Goal: Task Accomplishment & Management: Manage account settings

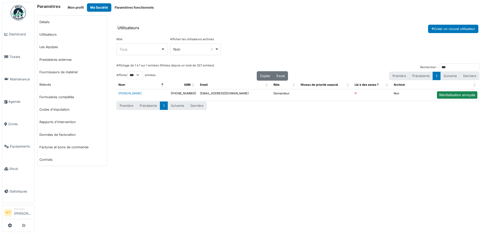
select select "***"
click at [21, 144] on span "Équipements" at bounding box center [21, 146] width 22 height 5
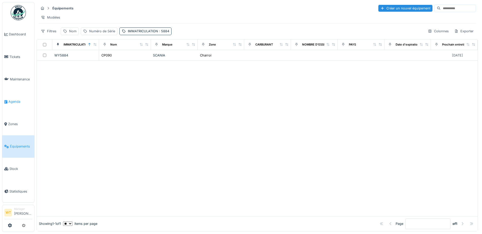
click at [11, 100] on span "Agenda" at bounding box center [20, 101] width 24 height 5
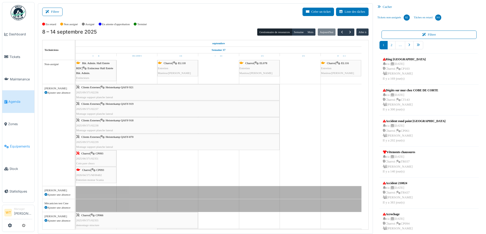
click at [20, 140] on link "Équipements" at bounding box center [18, 146] width 32 height 22
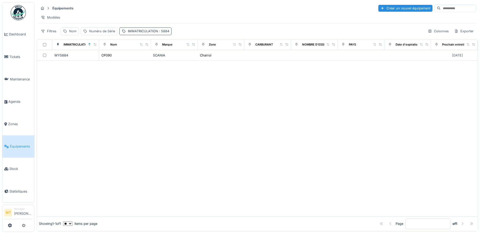
click at [138, 34] on div "IMMATRICULATION : 5884" at bounding box center [148, 31] width 41 height 5
click at [190, 59] on icon at bounding box center [190, 59] width 3 height 3
click at [168, 60] on input "IMMATRICULATION" at bounding box center [158, 59] width 75 height 11
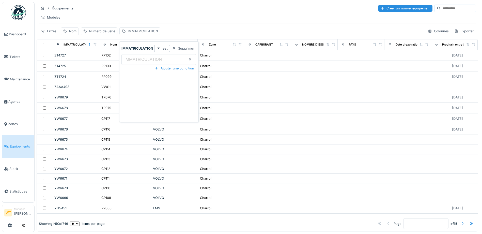
click at [71, 34] on div "Nom" at bounding box center [72, 31] width 7 height 5
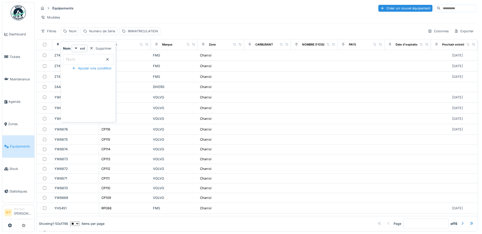
click at [86, 57] on input "Nom" at bounding box center [88, 59] width 51 height 11
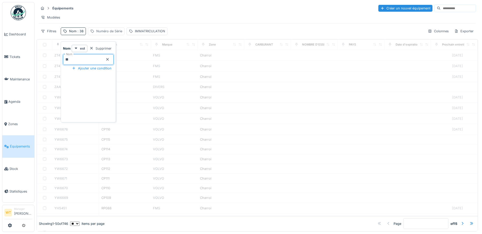
type input "**"
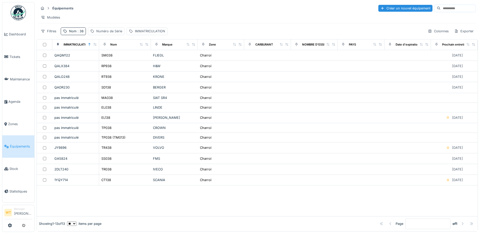
click at [128, 6] on div "Équipements Créer un nouvel équipement" at bounding box center [257, 8] width 437 height 8
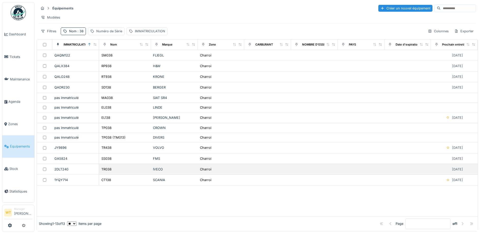
click at [113, 175] on td "TR038" at bounding box center [125, 169] width 52 height 11
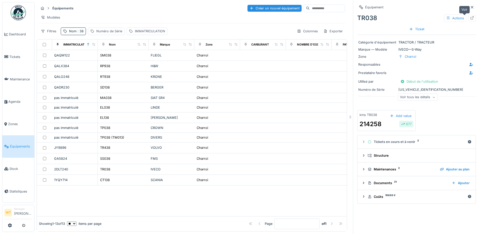
click at [470, 20] on div at bounding box center [472, 18] width 4 height 5
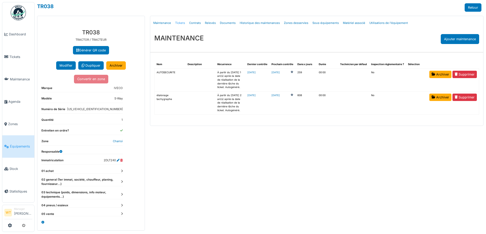
click at [180, 23] on link "Tickets" at bounding box center [180, 23] width 14 height 12
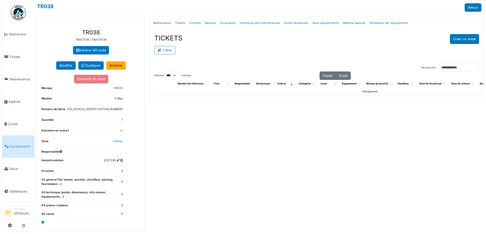
select select "***"
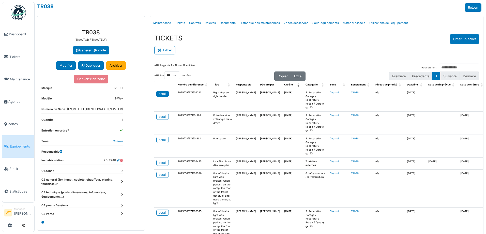
click at [159, 96] on div "detail" at bounding box center [163, 93] width 8 height 5
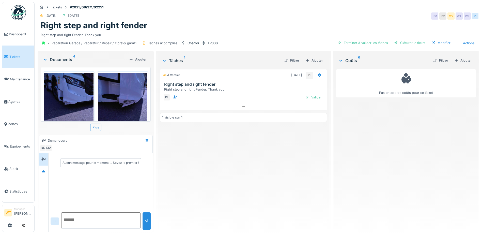
click at [74, 96] on img at bounding box center [68, 106] width 49 height 66
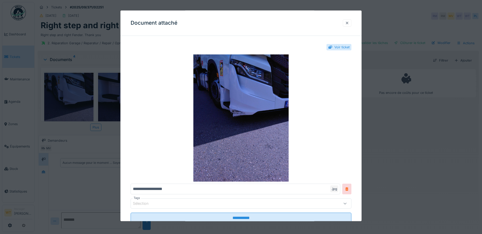
click at [348, 24] on div at bounding box center [347, 23] width 4 height 5
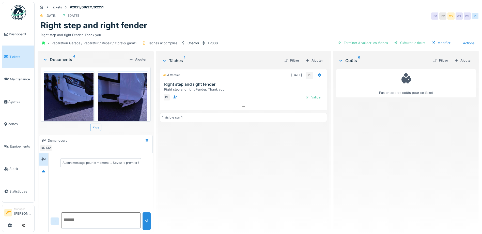
click at [135, 96] on img at bounding box center [122, 106] width 49 height 66
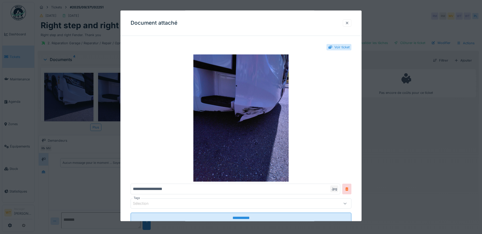
click at [347, 24] on div at bounding box center [347, 22] width 9 height 7
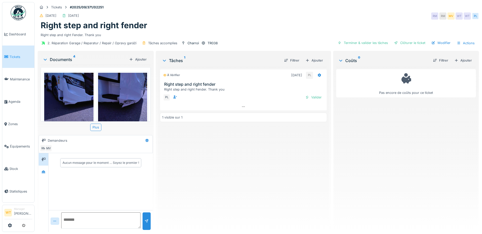
click at [125, 96] on img at bounding box center [122, 106] width 49 height 66
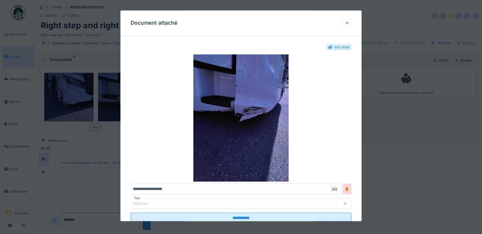
click at [348, 23] on div at bounding box center [347, 23] width 4 height 5
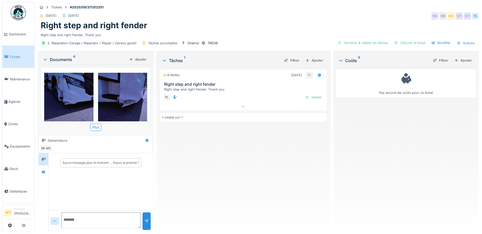
click at [68, 93] on img at bounding box center [68, 106] width 49 height 66
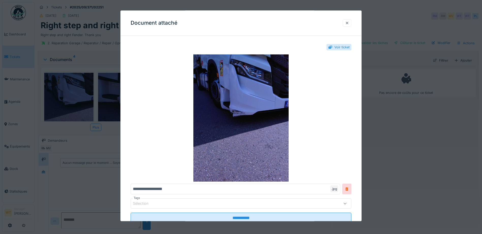
click at [347, 24] on div at bounding box center [347, 23] width 4 height 5
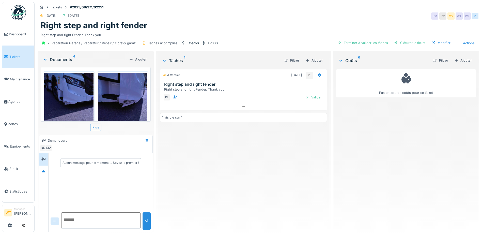
click at [120, 96] on img at bounding box center [122, 106] width 49 height 66
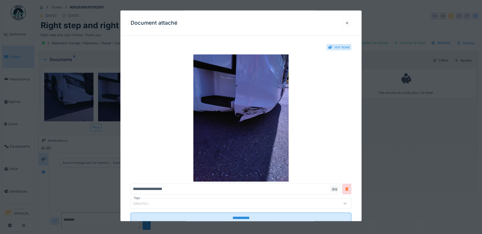
click at [349, 23] on div at bounding box center [347, 23] width 4 height 5
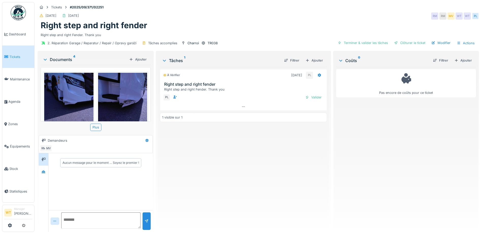
click at [72, 106] on img at bounding box center [68, 106] width 49 height 66
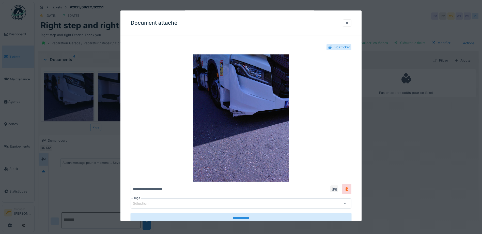
click at [349, 22] on div at bounding box center [347, 23] width 4 height 5
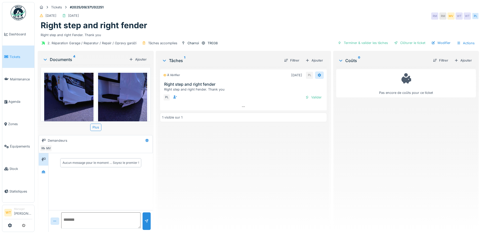
click at [318, 75] on icon at bounding box center [319, 75] width 3 height 4
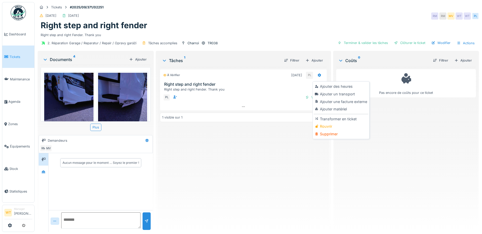
click at [326, 124] on div "Rouvrir" at bounding box center [341, 126] width 54 height 8
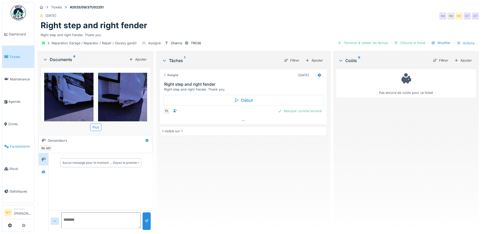
click at [20, 147] on link "Équipements" at bounding box center [18, 146] width 32 height 22
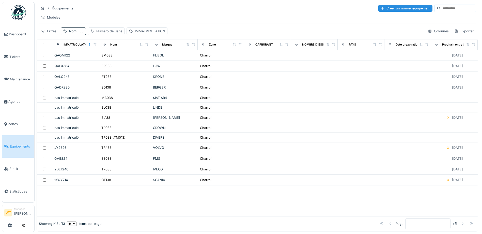
click at [68, 35] on div "Nom : 38" at bounding box center [73, 30] width 25 height 7
click at [109, 61] on div at bounding box center [107, 59] width 4 height 5
click at [109, 59] on icon at bounding box center [107, 59] width 4 height 3
click at [98, 61] on input "Nom" at bounding box center [88, 59] width 51 height 11
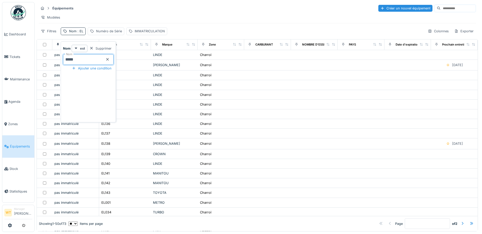
type input "*****"
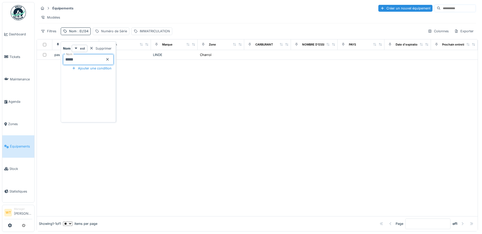
click at [134, 20] on div "Modèles" at bounding box center [257, 17] width 437 height 7
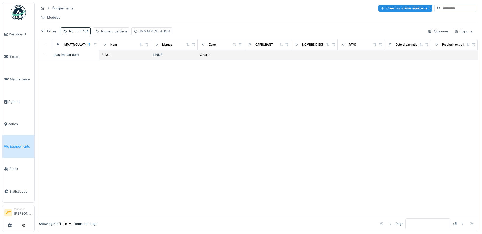
click at [118, 57] on div "EL134" at bounding box center [125, 54] width 48 height 5
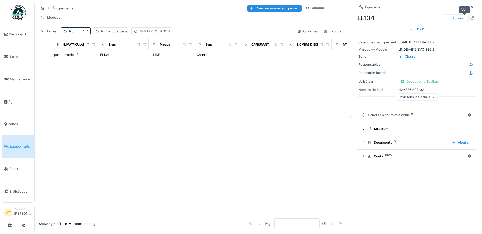
click at [470, 19] on icon at bounding box center [472, 17] width 4 height 3
click at [10, 99] on span "Agenda" at bounding box center [20, 101] width 24 height 5
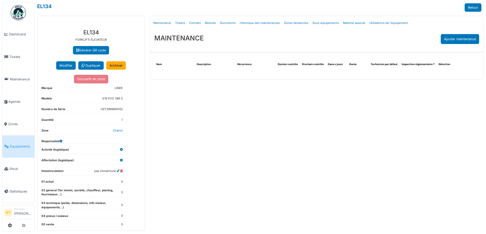
click at [181, 24] on link "Tickets" at bounding box center [180, 23] width 14 height 12
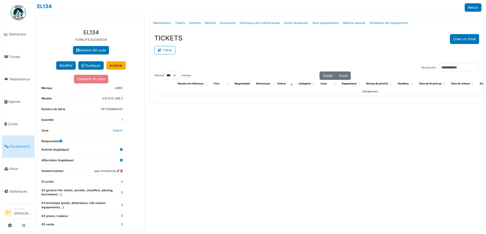
select select "***"
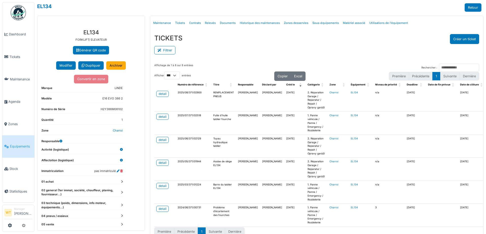
click at [17, 149] on link "Équipements" at bounding box center [18, 146] width 32 height 22
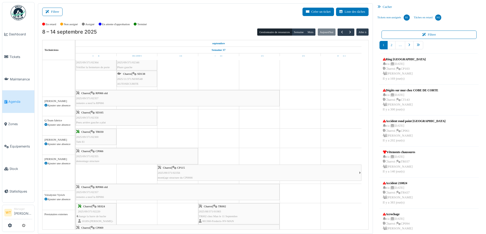
scroll to position [229, 0]
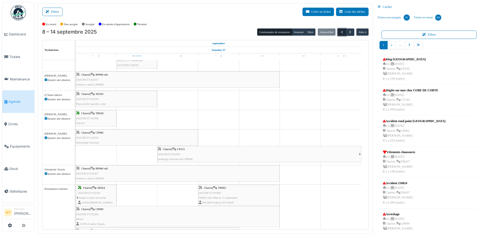
click at [340, 32] on span "button" at bounding box center [342, 32] width 4 height 4
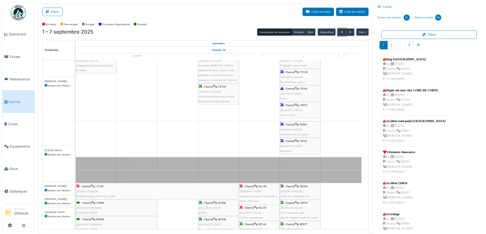
scroll to position [0, 0]
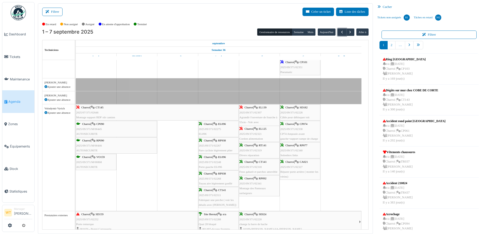
click at [265, 110] on div "Charroi | EL139 2025/09/371/02307 Agrandir l'ouverture de fourche à 55cm - Voir…" at bounding box center [259, 117] width 40 height 24
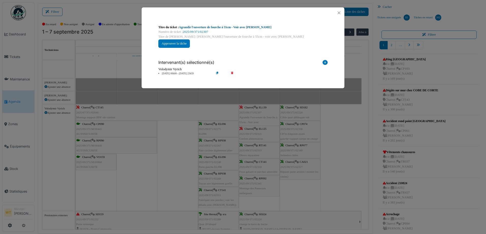
click at [213, 27] on link "Agrandir l'ouverture de fourche à 55cm - Voir avec Roberto svp" at bounding box center [225, 27] width 92 height 4
click at [339, 12] on button "Close" at bounding box center [338, 12] width 7 height 7
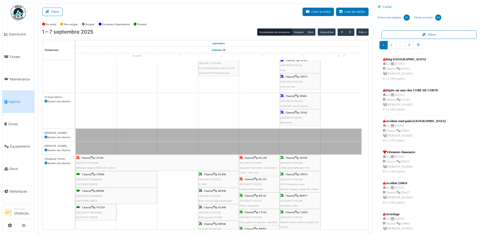
scroll to position [356, 0]
click at [262, 166] on span "Agrandir l'ouverture de fourche à 55cm - Voir avec Roberto svp" at bounding box center [258, 172] width 38 height 13
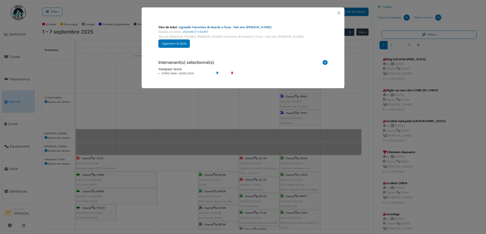
click at [219, 28] on link "Agrandir l'ouverture de fourche à 55cm - Voir avec Roberto svp" at bounding box center [225, 27] width 92 height 4
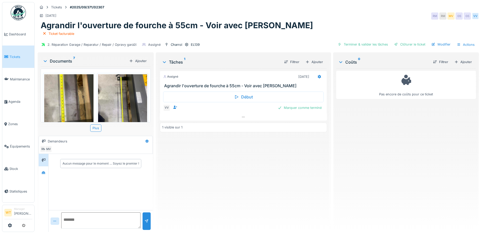
click at [101, 111] on img at bounding box center [122, 107] width 49 height 66
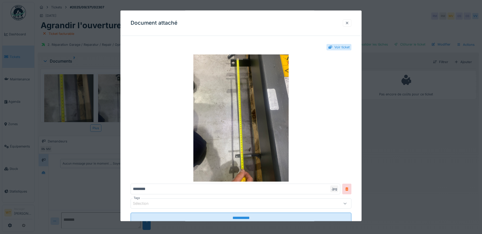
click at [348, 21] on div at bounding box center [347, 23] width 4 height 5
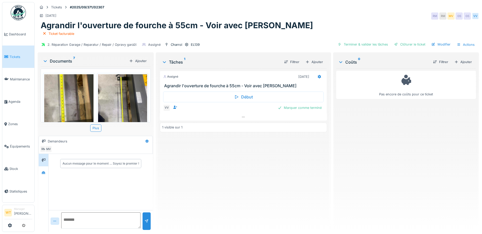
click at [76, 107] on img at bounding box center [68, 107] width 49 height 66
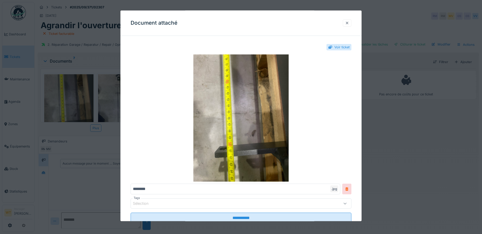
click at [349, 25] on div at bounding box center [347, 23] width 4 height 5
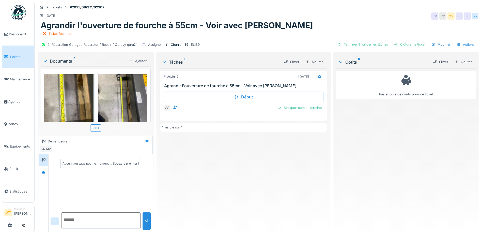
click at [83, 109] on img at bounding box center [68, 107] width 49 height 66
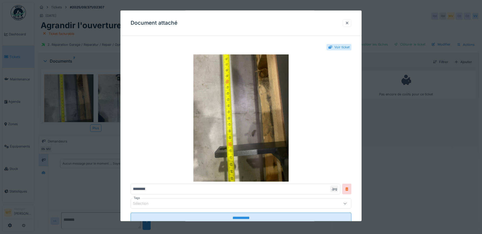
drag, startPoint x: 350, startPoint y: 22, endPoint x: 319, endPoint y: 29, distance: 31.0
click at [348, 23] on div at bounding box center [347, 23] width 4 height 5
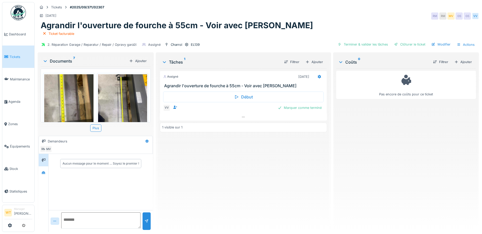
click at [133, 89] on img at bounding box center [122, 107] width 49 height 66
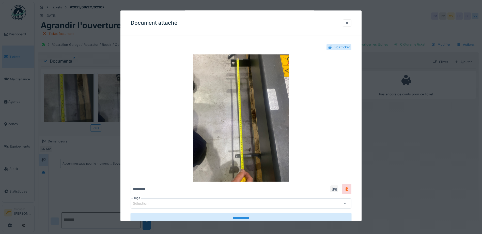
click at [349, 23] on div at bounding box center [347, 23] width 4 height 5
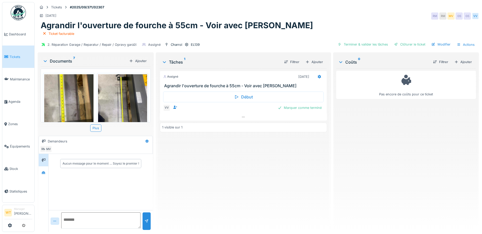
click at [125, 96] on img at bounding box center [122, 107] width 49 height 66
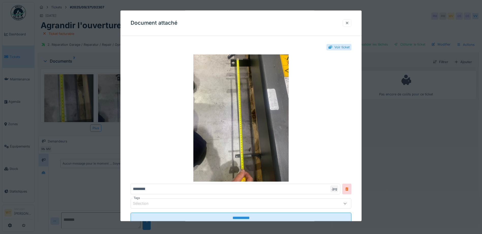
click at [349, 23] on div at bounding box center [347, 23] width 4 height 5
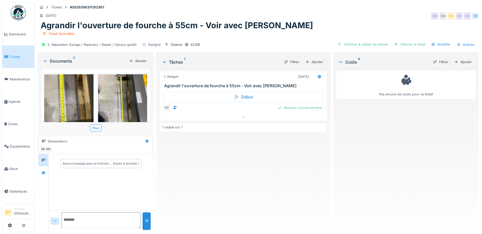
click at [70, 111] on img at bounding box center [68, 107] width 49 height 66
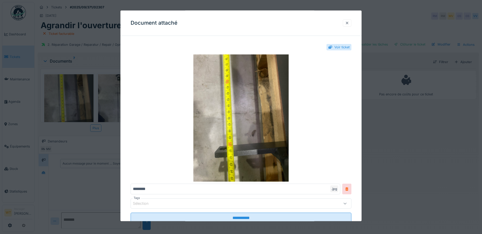
click at [349, 23] on div at bounding box center [347, 23] width 4 height 5
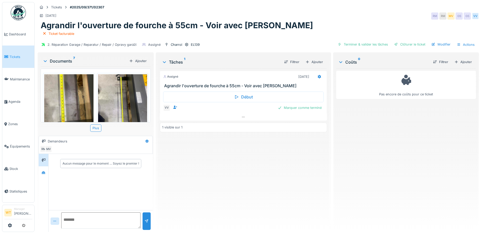
click at [119, 100] on img at bounding box center [122, 107] width 49 height 66
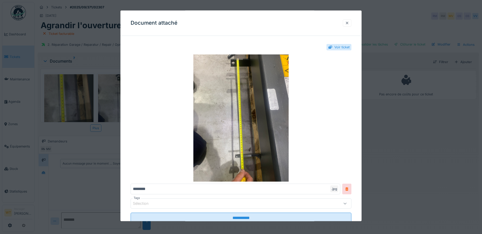
click at [348, 24] on div at bounding box center [347, 23] width 4 height 5
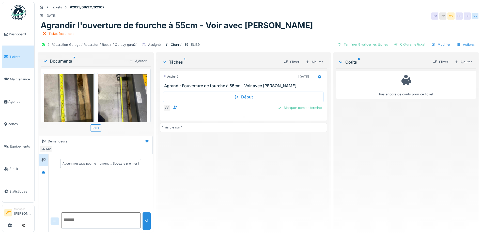
click at [75, 114] on img at bounding box center [68, 107] width 49 height 66
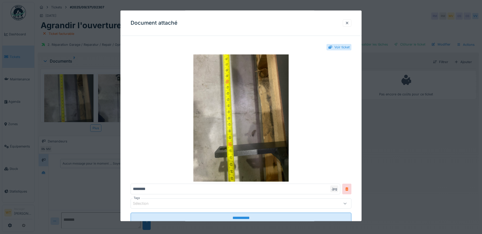
drag, startPoint x: 347, startPoint y: 24, endPoint x: 341, endPoint y: 27, distance: 6.8
click at [347, 24] on div at bounding box center [347, 22] width 9 height 7
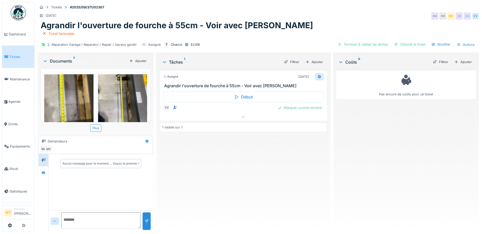
click at [318, 75] on icon at bounding box center [319, 77] width 3 height 4
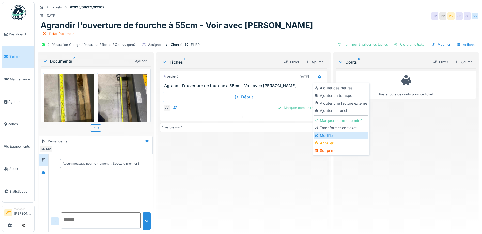
click at [323, 136] on div "Modifier" at bounding box center [341, 136] width 54 height 8
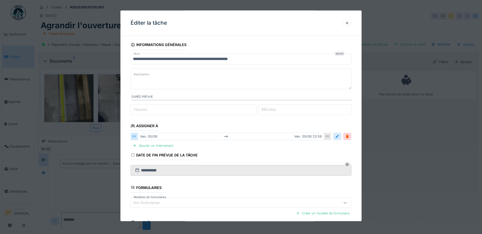
click at [339, 138] on div at bounding box center [337, 136] width 4 height 5
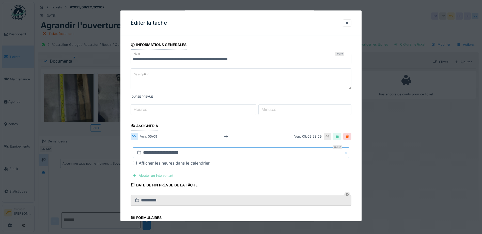
click at [206, 152] on input "**********" at bounding box center [241, 152] width 217 height 11
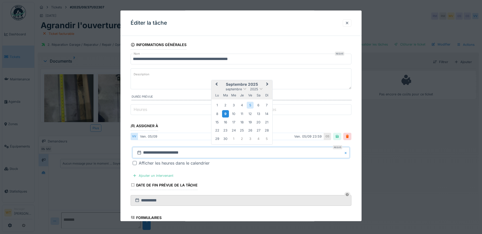
click at [227, 114] on div "9" at bounding box center [225, 113] width 7 height 7
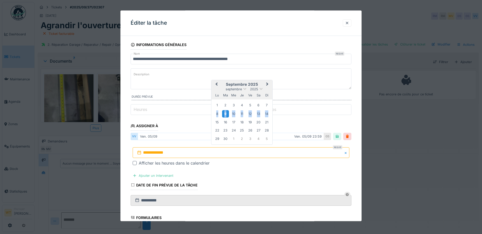
click at [227, 115] on div "9" at bounding box center [225, 113] width 7 height 7
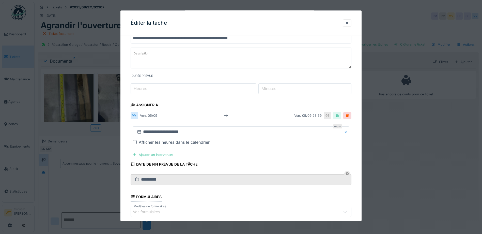
scroll to position [81, 0]
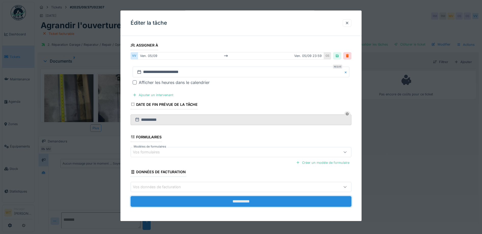
click at [195, 204] on input "**********" at bounding box center [241, 201] width 221 height 11
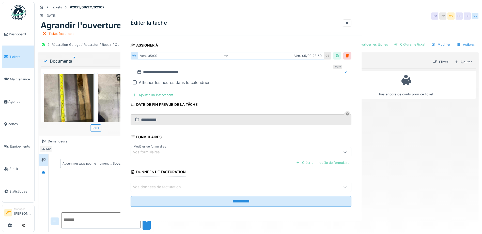
scroll to position [0, 0]
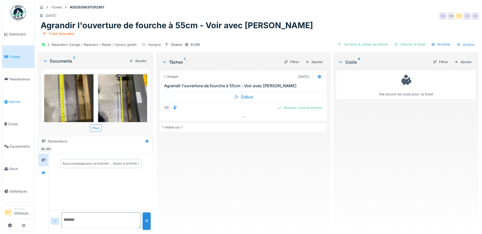
click at [14, 99] on span "Agenda" at bounding box center [20, 101] width 24 height 5
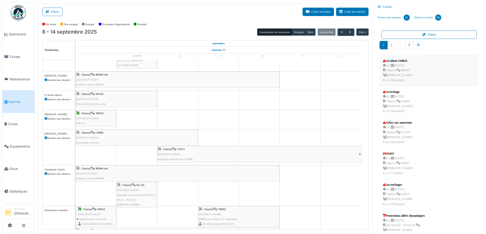
scroll to position [127, 0]
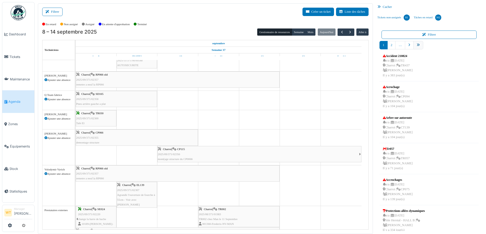
click at [417, 46] on link "pager" at bounding box center [418, 45] width 10 height 8
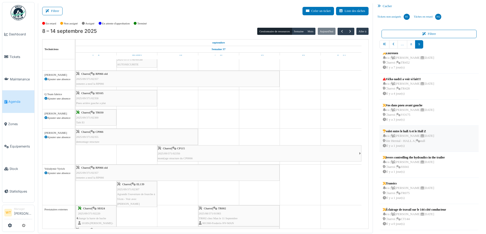
scroll to position [1, 0]
click at [404, 217] on div "n/a | Marc Vasen 16/09/2025 Charroi | CT144 Il y a 0 jour(s)" at bounding box center [414, 218] width 63 height 15
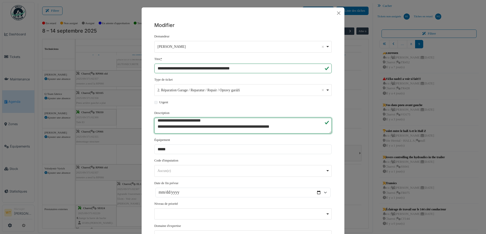
scroll to position [30, 0]
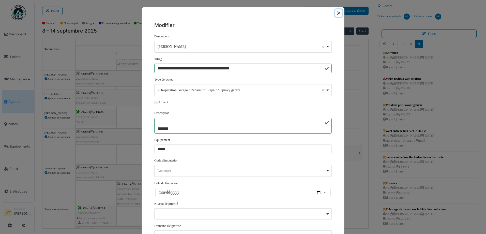
click at [336, 11] on button "Close" at bounding box center [338, 12] width 7 height 7
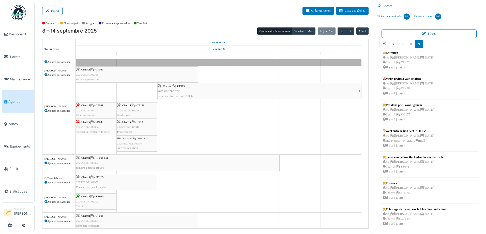
scroll to position [152, 0]
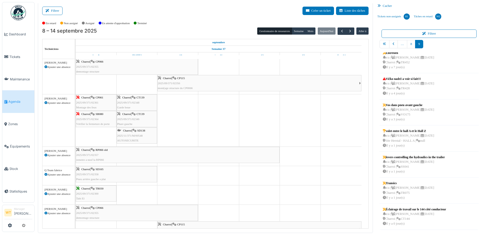
click at [97, 87] on td at bounding box center [96, 168] width 41 height 523
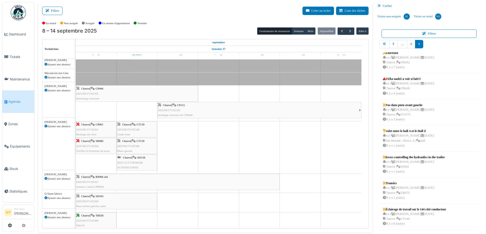
scroll to position [125, 0]
click at [13, 54] on span "Tickets" at bounding box center [20, 56] width 23 height 5
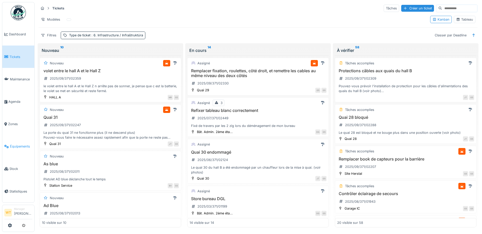
click at [16, 144] on span "Équipements" at bounding box center [21, 146] width 22 height 5
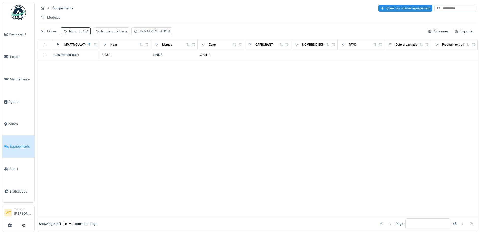
click at [79, 33] on span ": EL134" at bounding box center [82, 31] width 12 height 4
click at [109, 58] on icon at bounding box center [107, 59] width 4 height 3
click at [97, 64] on input "Nom" at bounding box center [88, 59] width 51 height 11
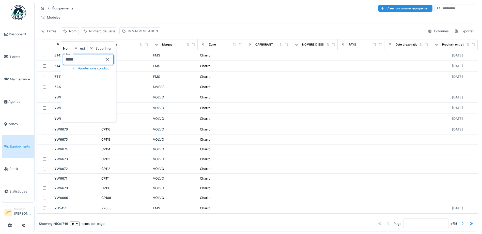
type input "*****"
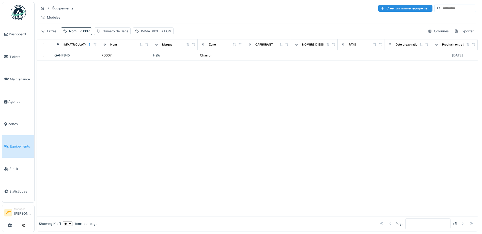
click at [191, 96] on div at bounding box center [257, 138] width 441 height 155
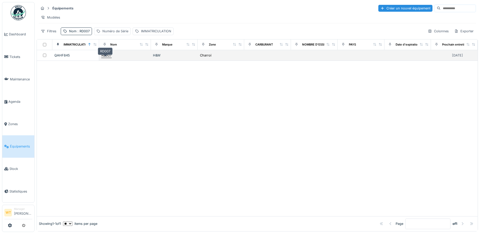
click at [101, 58] on div "RD007" at bounding box center [106, 55] width 11 height 5
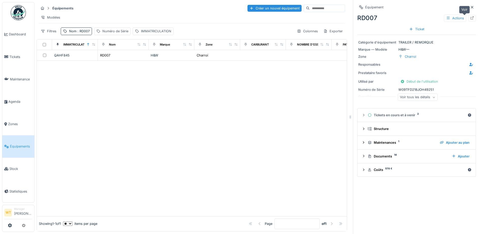
click at [468, 19] on div at bounding box center [472, 18] width 8 height 6
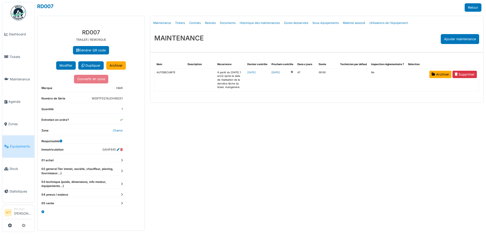
click at [280, 73] on link "2025-10-26" at bounding box center [275, 73] width 8 height 4
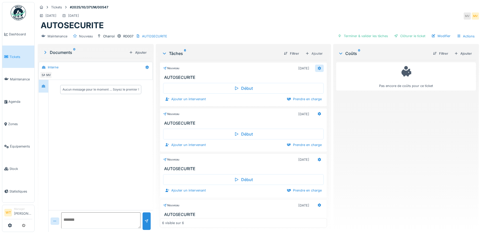
click at [317, 68] on icon at bounding box center [319, 68] width 4 height 3
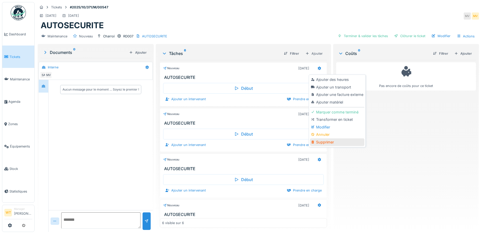
click at [324, 144] on div "Supprimer" at bounding box center [337, 142] width 54 height 8
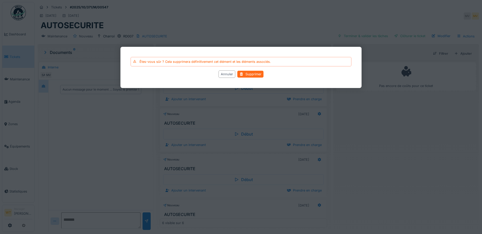
click at [252, 75] on div "Supprimer" at bounding box center [250, 74] width 26 height 7
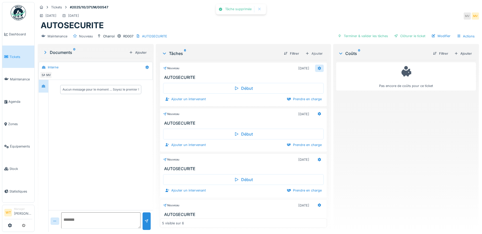
drag, startPoint x: 315, startPoint y: 69, endPoint x: 312, endPoint y: 71, distance: 3.3
click at [317, 69] on icon at bounding box center [319, 68] width 4 height 3
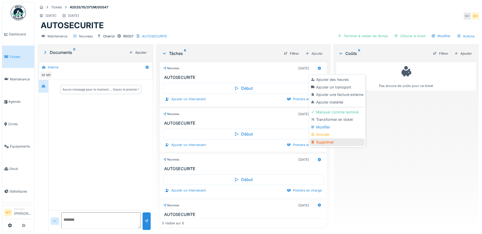
click at [333, 143] on div "Supprimer" at bounding box center [337, 142] width 54 height 8
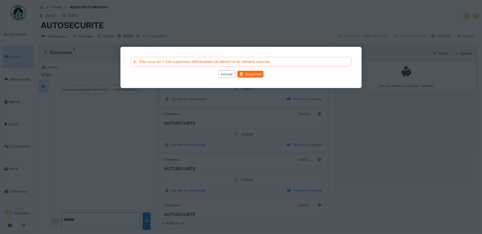
click at [251, 75] on div "Supprimer" at bounding box center [250, 74] width 26 height 7
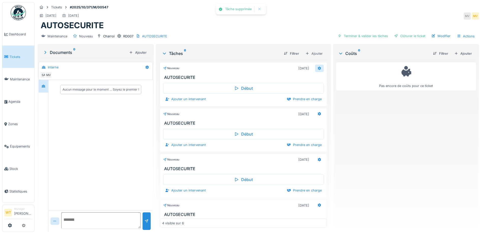
click at [318, 68] on icon at bounding box center [319, 68] width 3 height 4
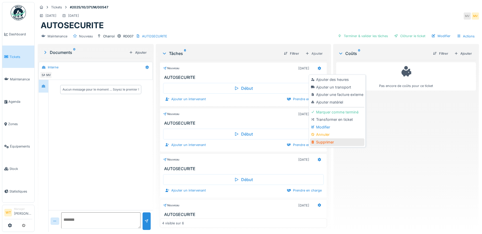
click at [324, 144] on div "Supprimer" at bounding box center [337, 142] width 54 height 8
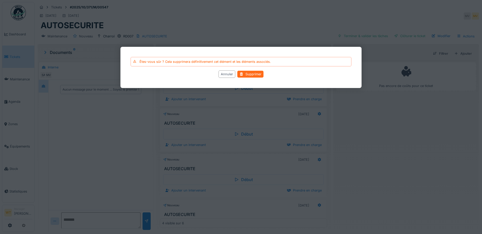
click at [251, 74] on div "Supprimer" at bounding box center [250, 74] width 26 height 7
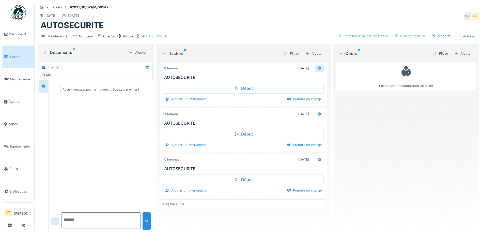
click at [317, 70] on div at bounding box center [319, 68] width 4 height 5
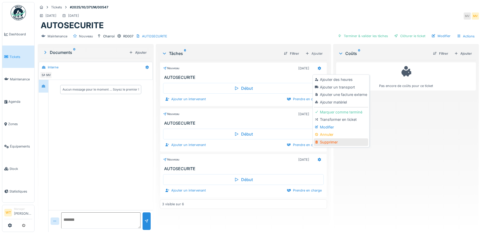
click at [332, 145] on div "Supprimer" at bounding box center [341, 142] width 54 height 8
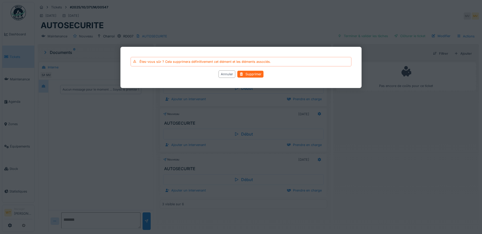
click at [242, 74] on div at bounding box center [241, 74] width 4 height 5
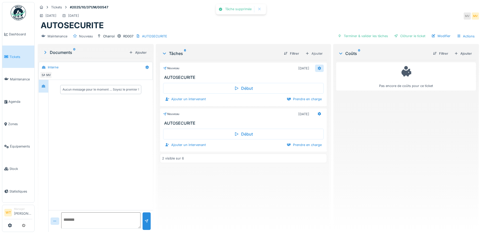
click at [317, 67] on icon at bounding box center [319, 68] width 4 height 3
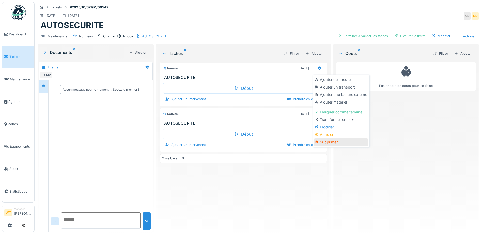
click at [328, 140] on div "Supprimer" at bounding box center [341, 142] width 54 height 8
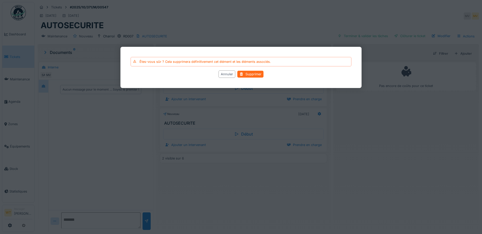
click at [250, 75] on div "Supprimer" at bounding box center [250, 74] width 26 height 7
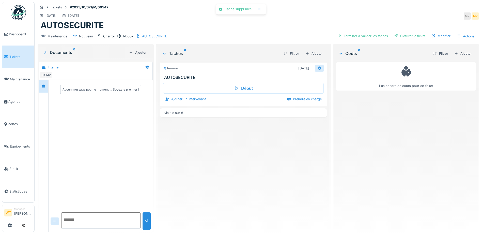
click at [317, 67] on icon at bounding box center [319, 68] width 4 height 3
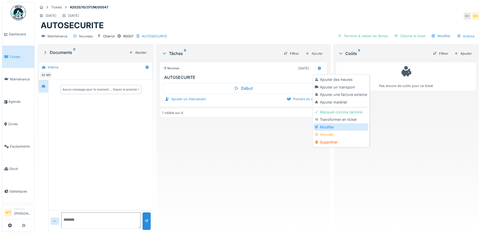
click at [326, 126] on div "Modifier" at bounding box center [341, 127] width 54 height 8
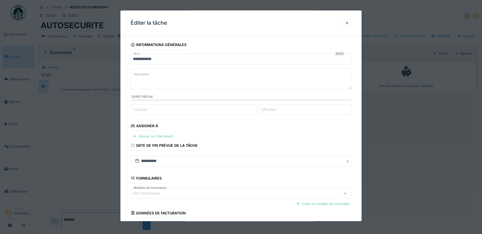
click at [164, 135] on div "Ajouter un intervenant" at bounding box center [153, 136] width 45 height 7
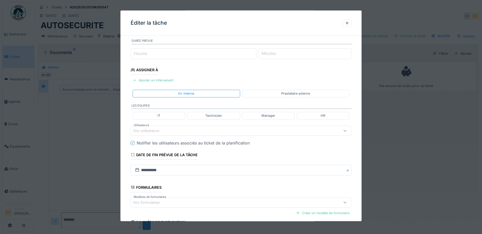
scroll to position [76, 0]
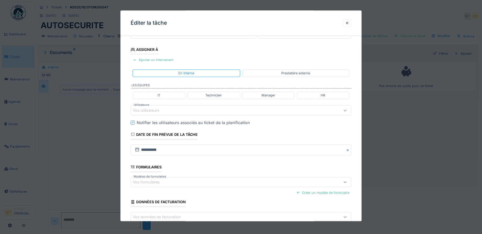
click at [170, 113] on div "Vos utilisateurs" at bounding box center [228, 110] width 190 height 6
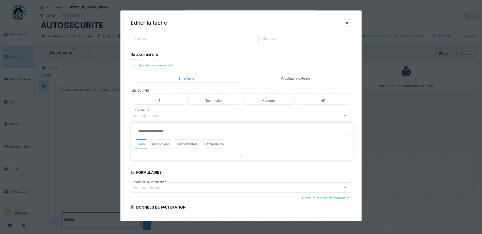
click at [158, 143] on div "Techniciens" at bounding box center [160, 143] width 23 height 9
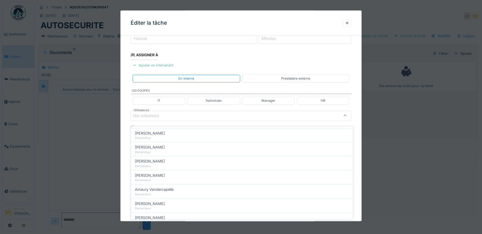
scroll to position [0, 0]
click at [165, 145] on div "Techniciens" at bounding box center [160, 147] width 23 height 9
click at [145, 143] on div "Tous" at bounding box center [141, 147] width 12 height 9
click at [154, 144] on div "Techniciens" at bounding box center [160, 147] width 23 height 9
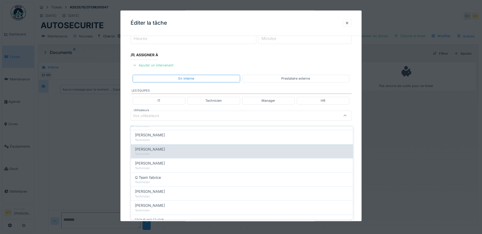
scroll to position [76, 0]
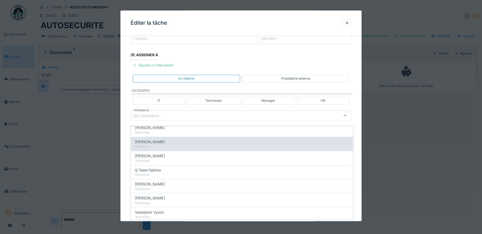
click at [149, 139] on span "[PERSON_NAME]" at bounding box center [150, 142] width 30 height 6
type input "*****"
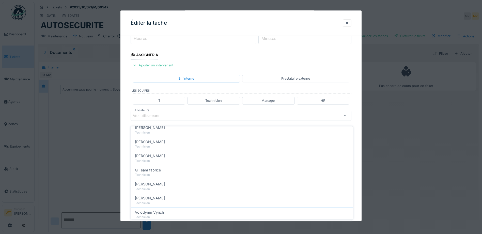
scroll to position [0, 0]
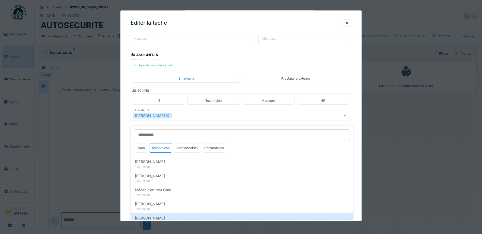
click at [196, 115] on div "[PERSON_NAME]" at bounding box center [228, 116] width 190 height 6
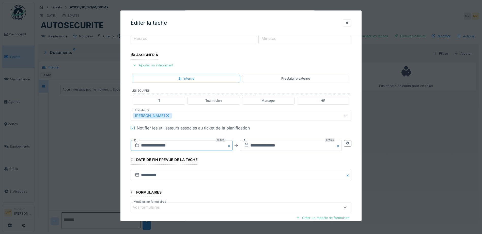
click at [177, 146] on input "**********" at bounding box center [182, 145] width 102 height 11
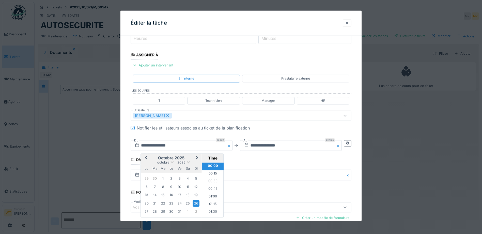
click at [146, 158] on span "Previous Month" at bounding box center [146, 158] width 0 height 6
click at [197, 157] on span "Next Month" at bounding box center [197, 158] width 0 height 6
click at [156, 187] on div "9" at bounding box center [154, 186] width 7 height 7
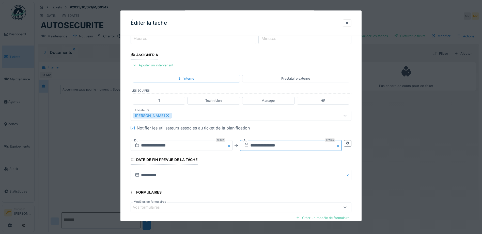
click at [278, 142] on input "**********" at bounding box center [291, 145] width 102 height 11
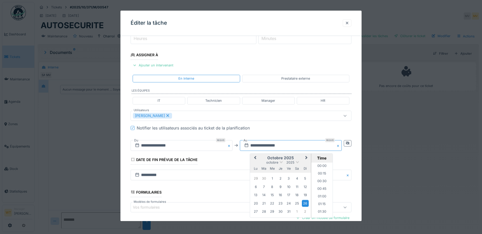
scroll to position [700, 0]
click at [255, 157] on span "Previous Month" at bounding box center [255, 158] width 0 height 6
click at [263, 184] on div "9" at bounding box center [263, 186] width 7 height 7
click at [230, 161] on fieldset "**********" at bounding box center [241, 117] width 221 height 297
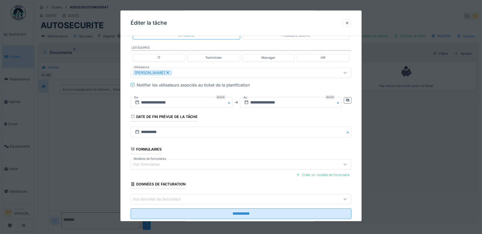
scroll to position [126, 0]
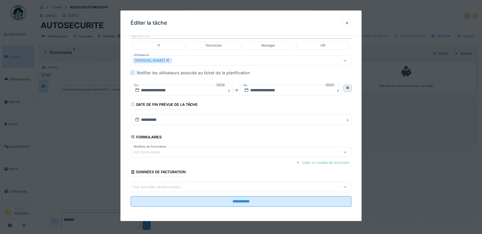
click at [210, 152] on div "Vos formulaires" at bounding box center [228, 152] width 190 height 6
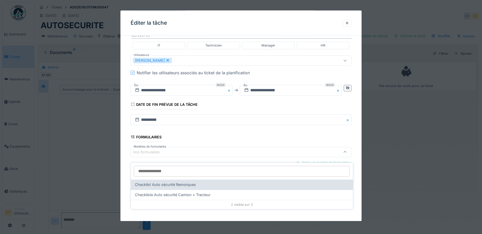
click at [200, 182] on div "Checklist Auto sécurité Remorques" at bounding box center [242, 185] width 214 height 6
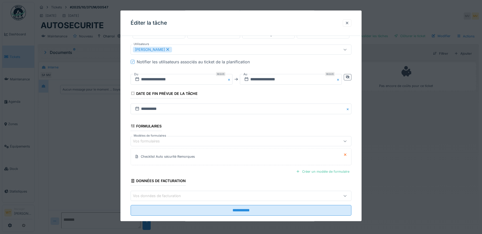
scroll to position [146, 0]
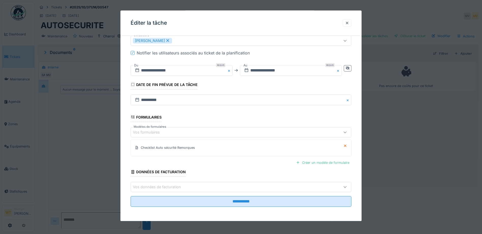
click at [205, 202] on input "**********" at bounding box center [241, 201] width 221 height 11
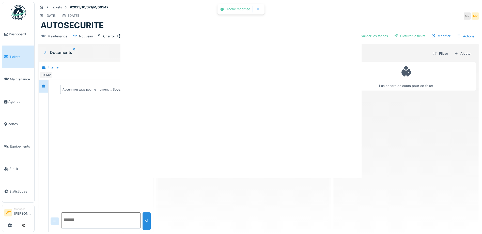
scroll to position [0, 0]
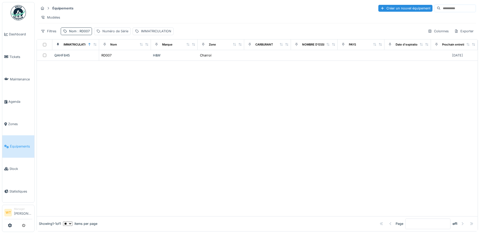
click at [87, 33] on span ": RD007" at bounding box center [82, 31] width 13 height 4
click at [109, 60] on icon at bounding box center [107, 59] width 4 height 3
click at [94, 59] on input "Nom" at bounding box center [88, 59] width 51 height 11
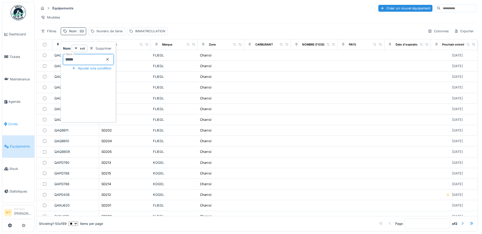
type input "*****"
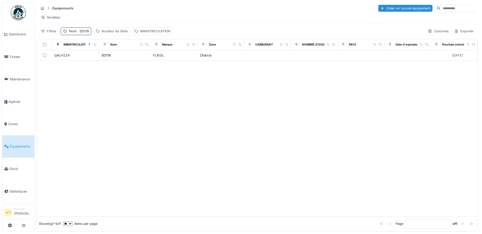
drag, startPoint x: 306, startPoint y: 129, endPoint x: 214, endPoint y: 118, distance: 92.9
click at [292, 130] on div at bounding box center [257, 138] width 441 height 155
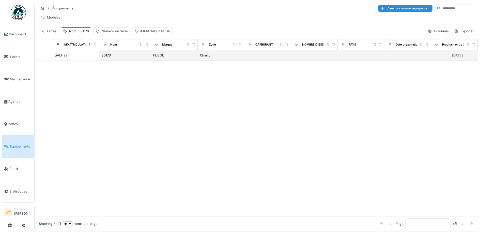
click at [121, 58] on div "SD176" at bounding box center [125, 55] width 48 height 5
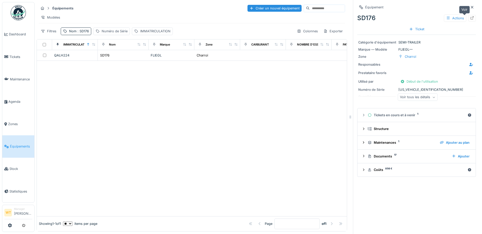
click at [468, 19] on div at bounding box center [472, 18] width 8 height 6
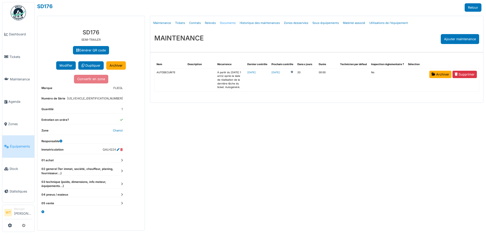
click at [220, 24] on link "Documents" at bounding box center [228, 23] width 20 height 12
select select "***"
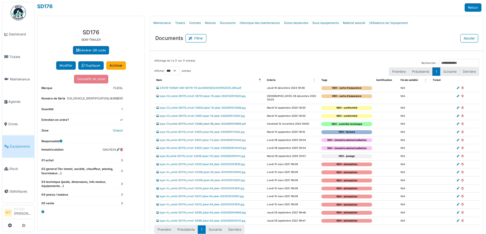
click at [186, 122] on link "type-CV_vehid-SD176_rmref-33480_label-68_date-20240910114939.pdf" at bounding box center [200, 123] width 89 height 3
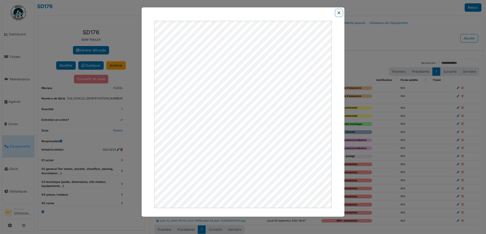
click at [339, 12] on button "Close" at bounding box center [338, 12] width 7 height 7
